Goal: Communication & Community: Answer question/provide support

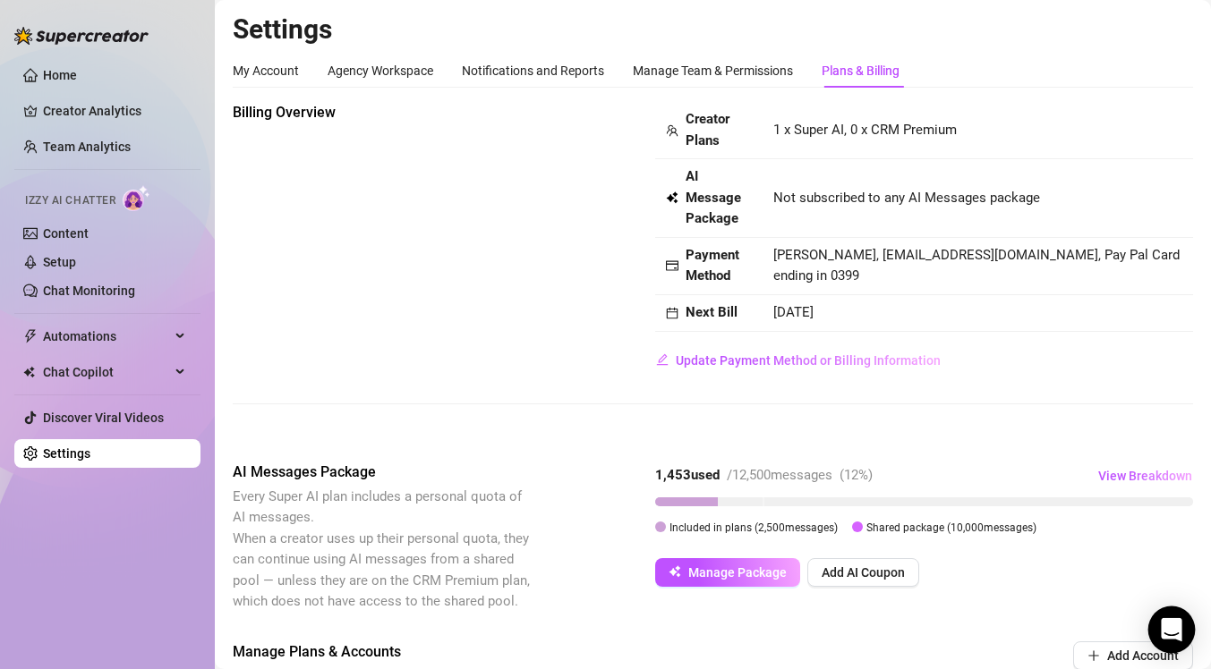
click at [1178, 636] on icon "Open Intercom Messenger" at bounding box center [1171, 629] width 21 height 23
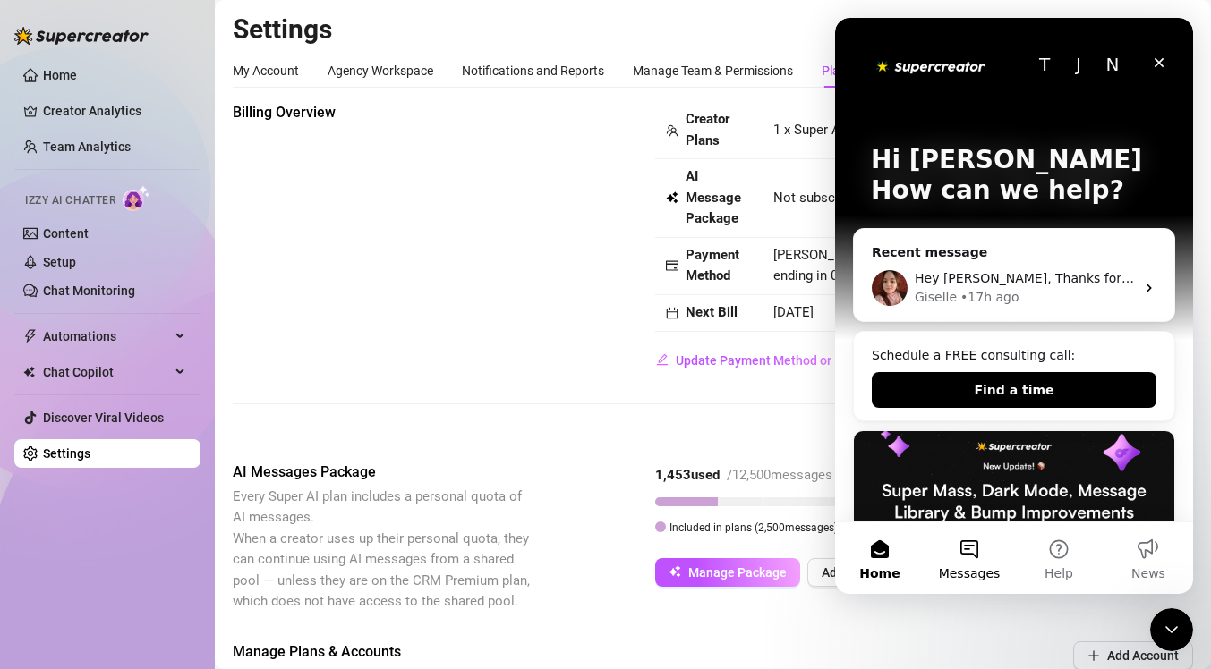
click at [970, 547] on button "Messages" at bounding box center [968, 559] width 89 height 72
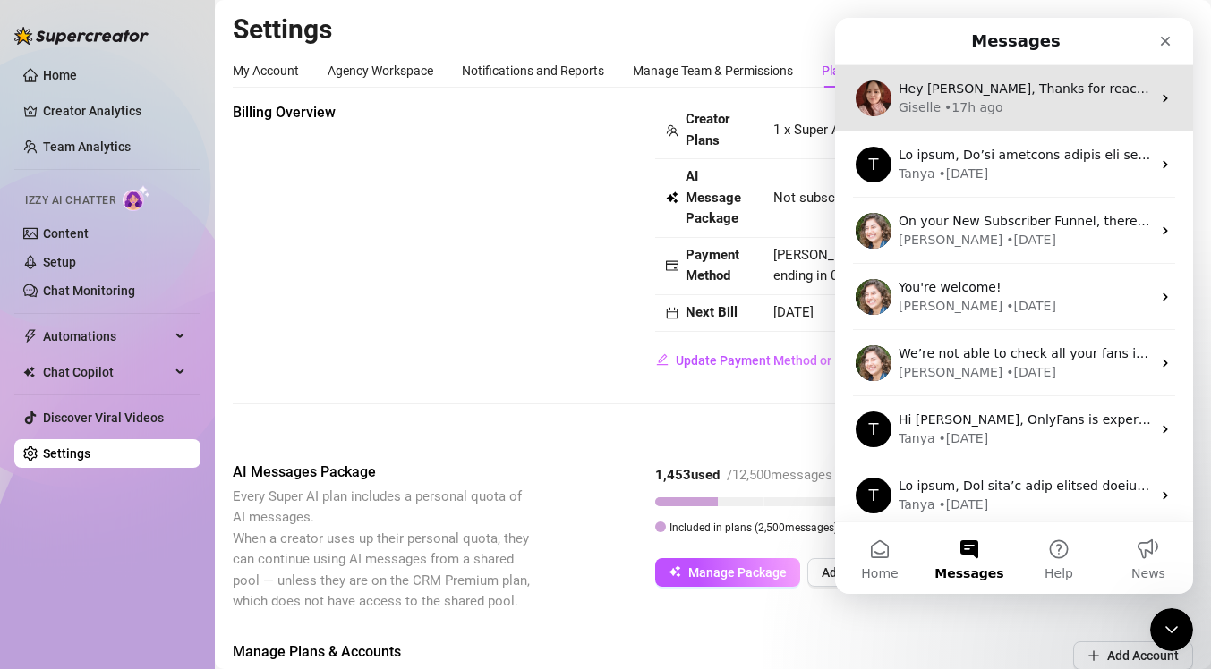
click at [1025, 106] on div "Giselle • 17h ago" at bounding box center [1024, 107] width 252 height 19
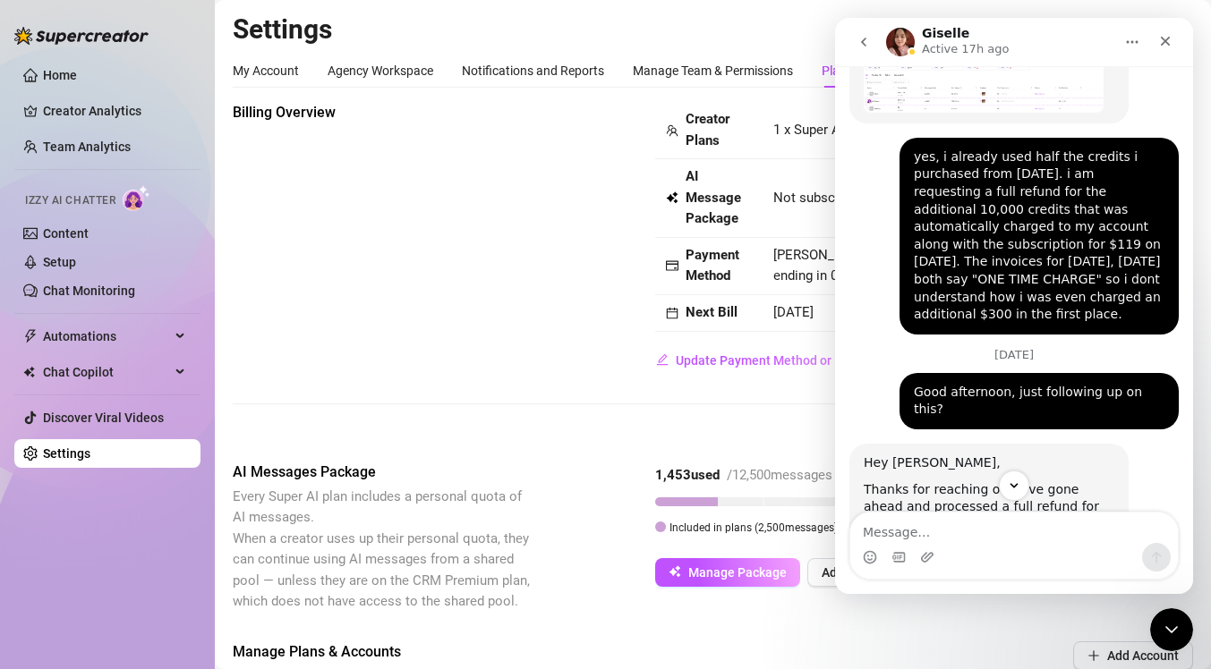
scroll to position [3468, 0]
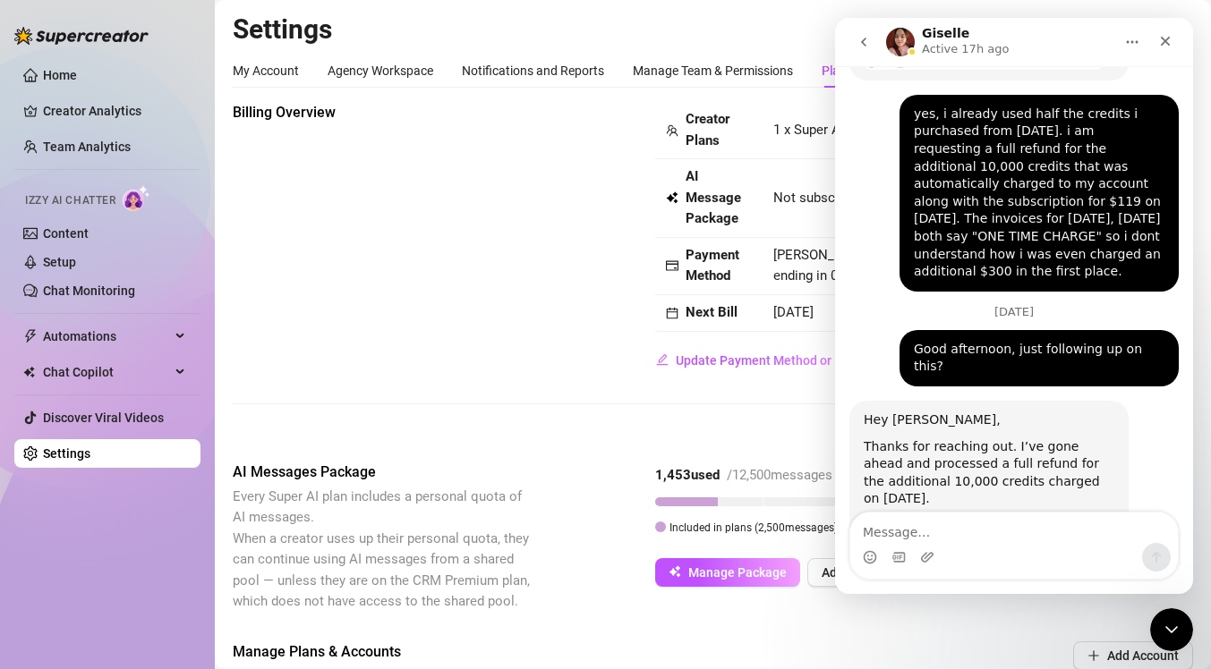
click at [1056, 526] on textarea "Message…" at bounding box center [1014, 528] width 328 height 30
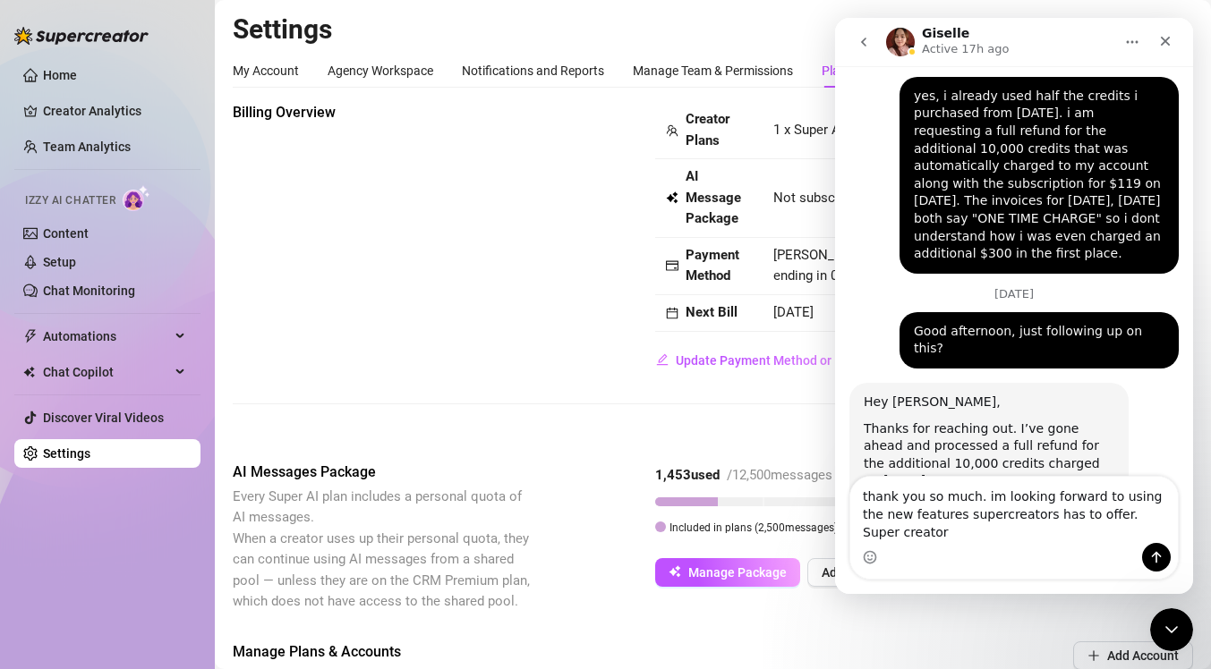
scroll to position [3504, 0]
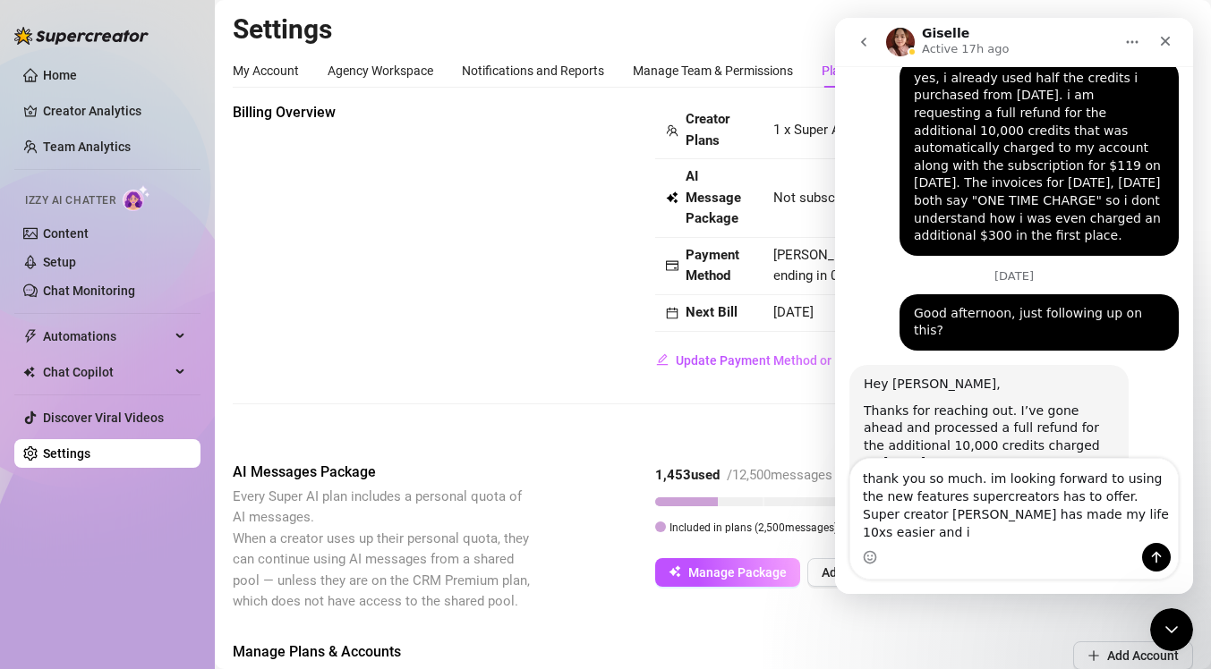
click at [911, 534] on textarea "thank you so much. im looking forward to using the new features supercreators h…" at bounding box center [1014, 501] width 328 height 84
click at [1146, 527] on textarea "thank you so much. im looking forward to using the new features supercreators h…" at bounding box center [1014, 501] width 328 height 84
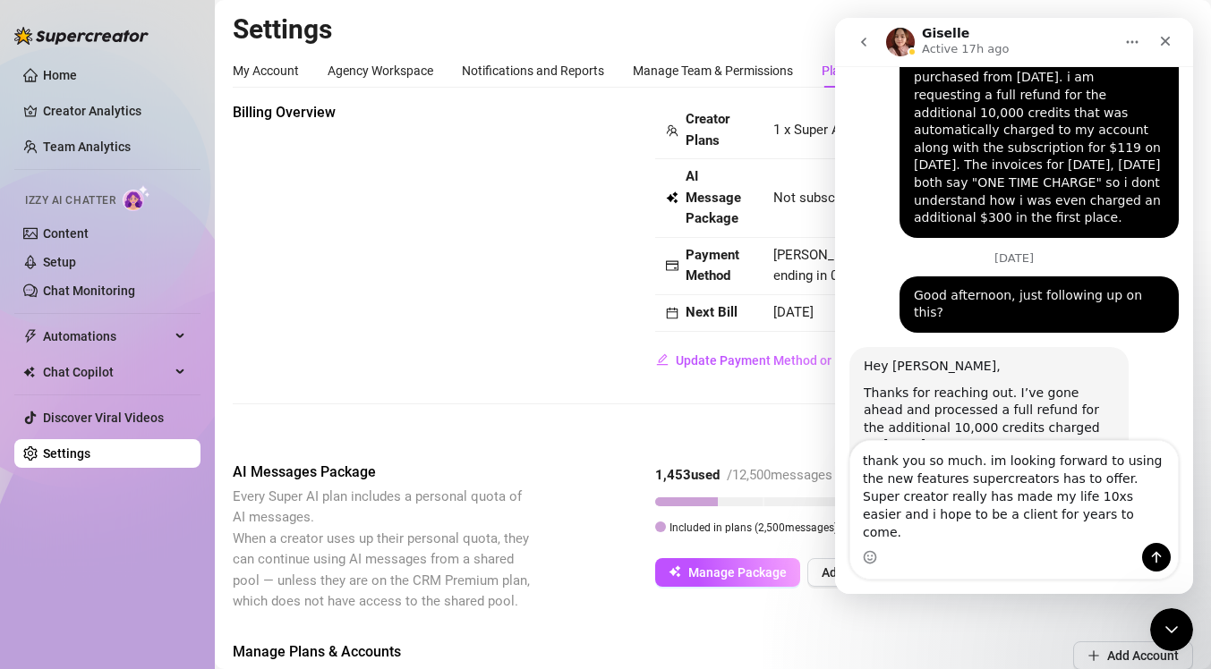
click at [1091, 500] on textarea "thank you so much. im looking forward to using the new features supercreators h…" at bounding box center [1014, 492] width 328 height 102
click at [991, 476] on textarea "thank you so much. im looking forward to using the new features supercreators h…" at bounding box center [1014, 492] width 328 height 102
click at [1041, 500] on textarea "thank you so much. im really looking forward to using the new features supercre…" at bounding box center [1014, 492] width 328 height 102
type textarea "thank you so much. im really looking forward to using the new features supercre…"
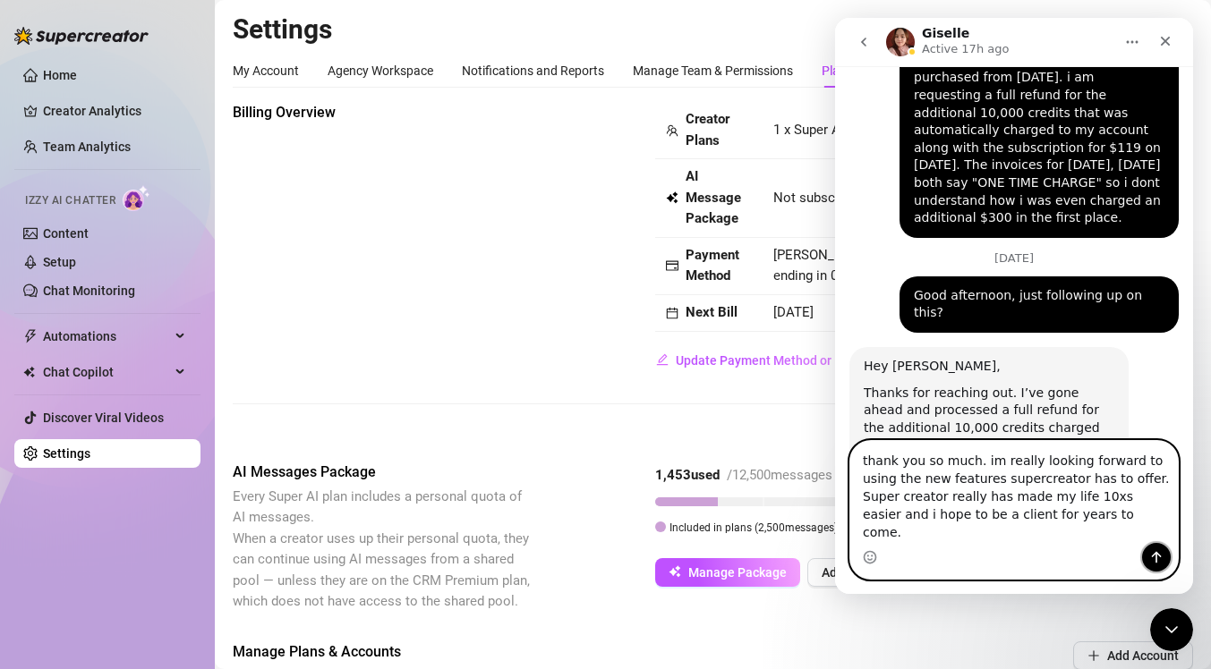
click at [1156, 561] on icon "Send a message…" at bounding box center [1157, 558] width 10 height 12
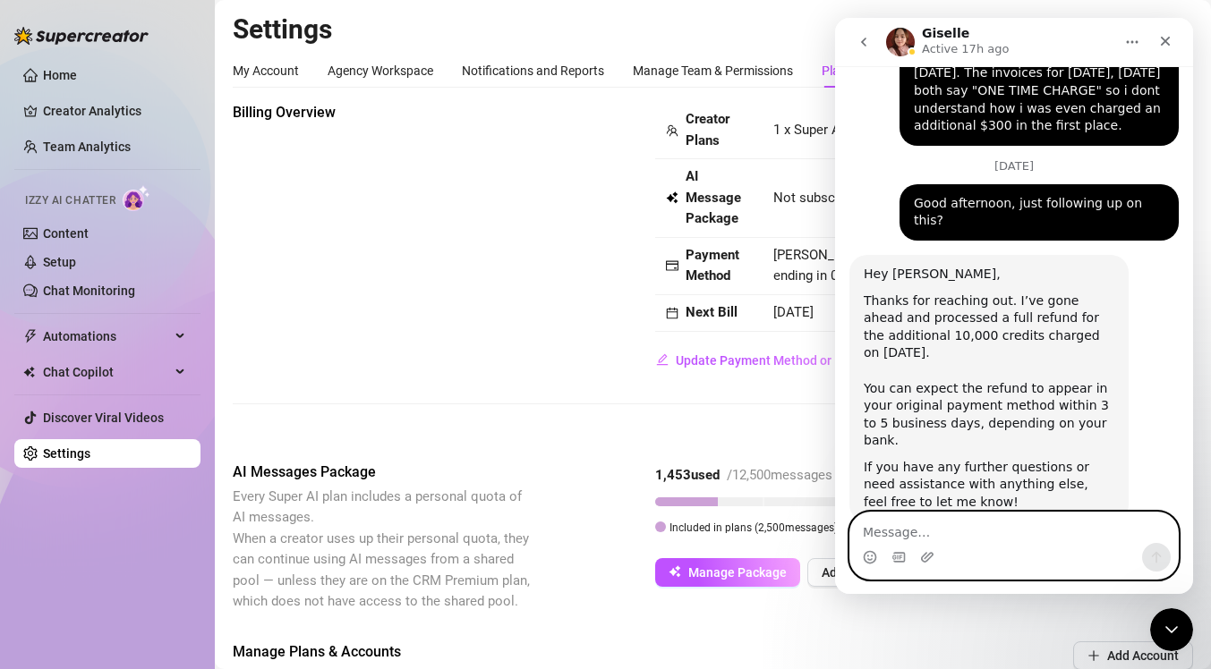
scroll to position [3616, 0]
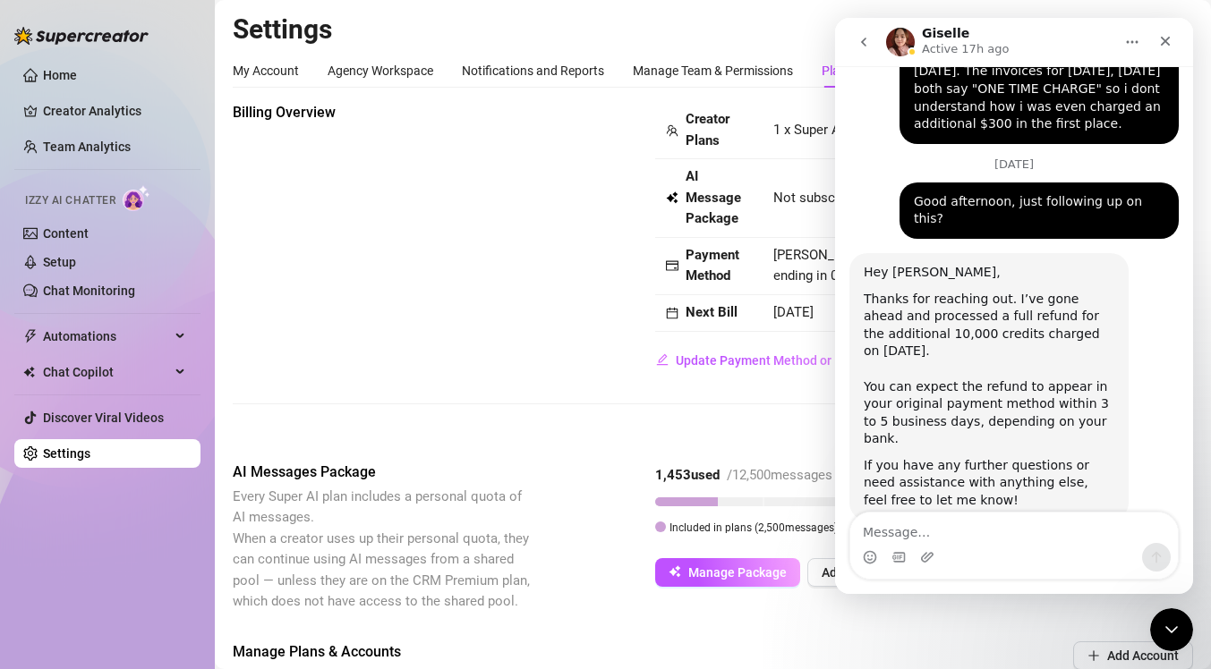
click at [563, 110] on div "Billing Overview Creator Plans 1 x Super AI, 0 x CRM Premium AI Message Package…" at bounding box center [713, 238] width 960 height 273
click at [873, 43] on button "go back" at bounding box center [863, 42] width 34 height 34
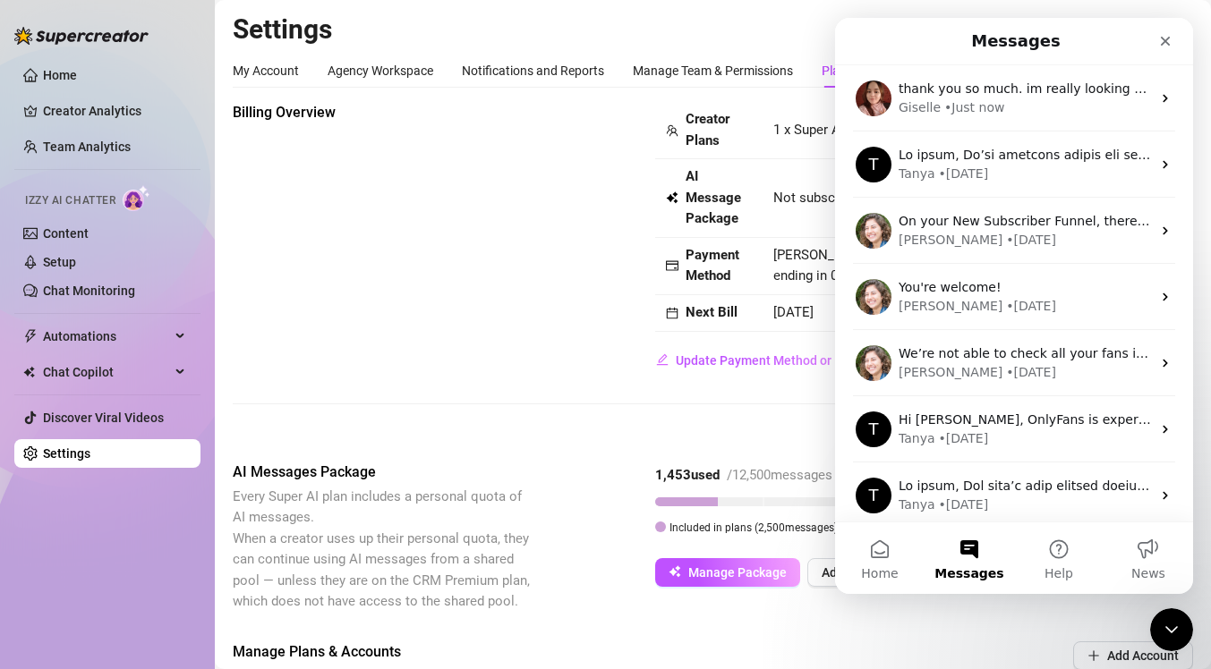
click at [706, 174] on span "AI Message Package" at bounding box center [718, 198] width 66 height 64
click at [1184, 46] on nav "Messages" at bounding box center [1014, 41] width 358 height 47
click at [76, 266] on link "Setup" at bounding box center [59, 262] width 33 height 14
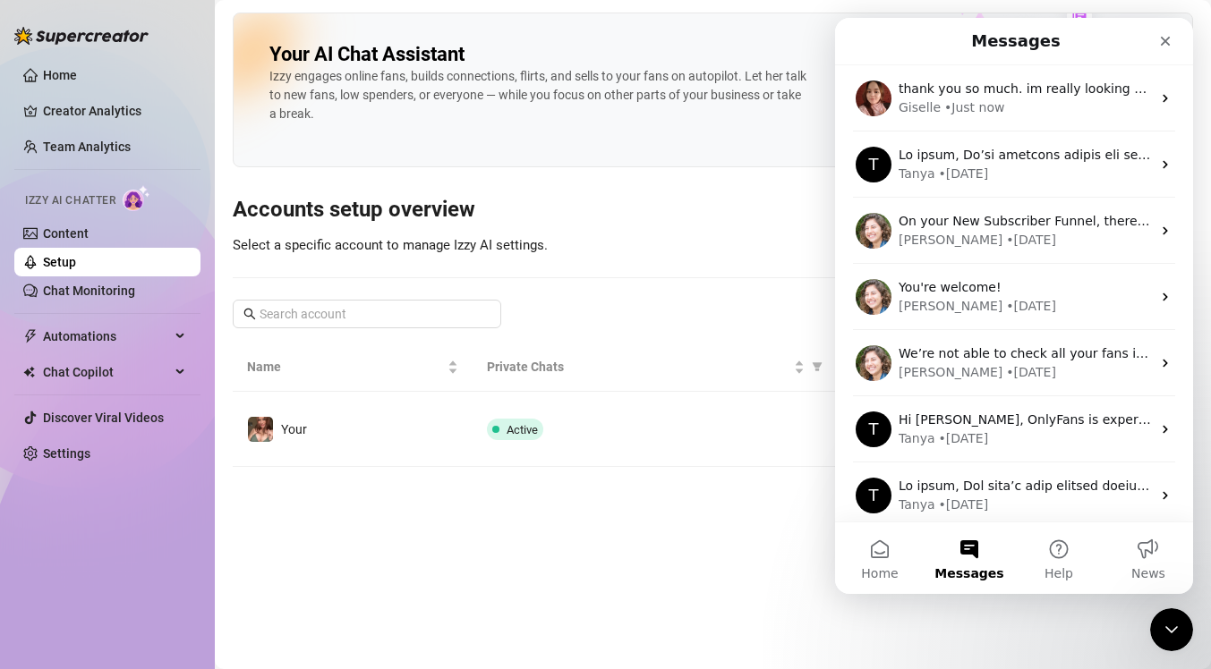
click at [657, 69] on div "Izzy engages online fans, builds connections, flirts, and sells to your fans on…" at bounding box center [537, 95] width 537 height 56
click at [712, 293] on div "Your AI Chat Assistant [PERSON_NAME] engages online fans, builds connections, f…" at bounding box center [713, 240] width 960 height 455
click at [1153, 39] on div "Close" at bounding box center [1165, 41] width 32 height 32
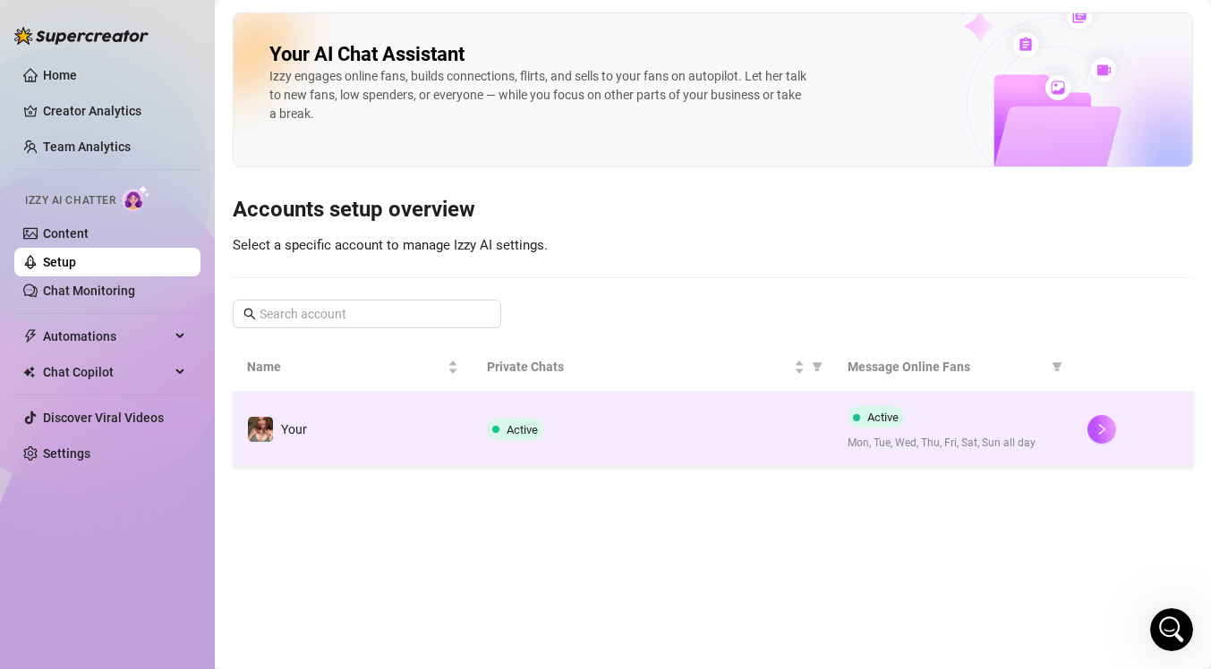
click at [1079, 451] on td at bounding box center [1133, 429] width 120 height 75
